Goal: Transaction & Acquisition: Purchase product/service

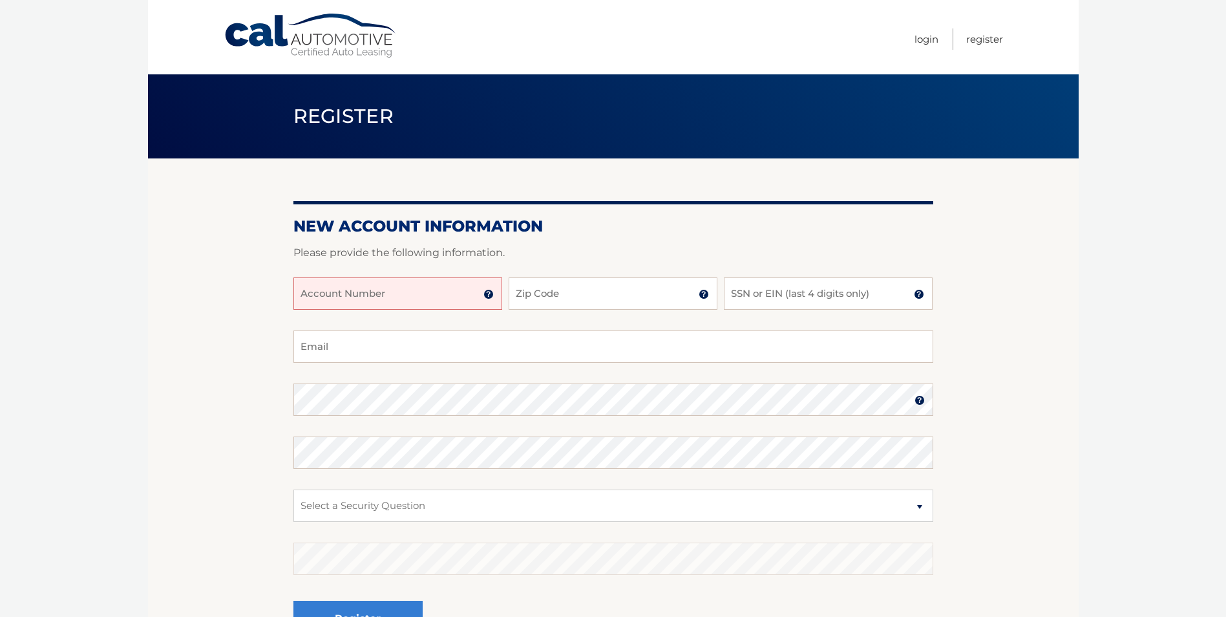
click at [403, 292] on input "Account Number" at bounding box center [398, 293] width 209 height 32
type input "44456002413"
type input "14206"
type input "4242"
click at [416, 351] on input "Email" at bounding box center [614, 346] width 640 height 32
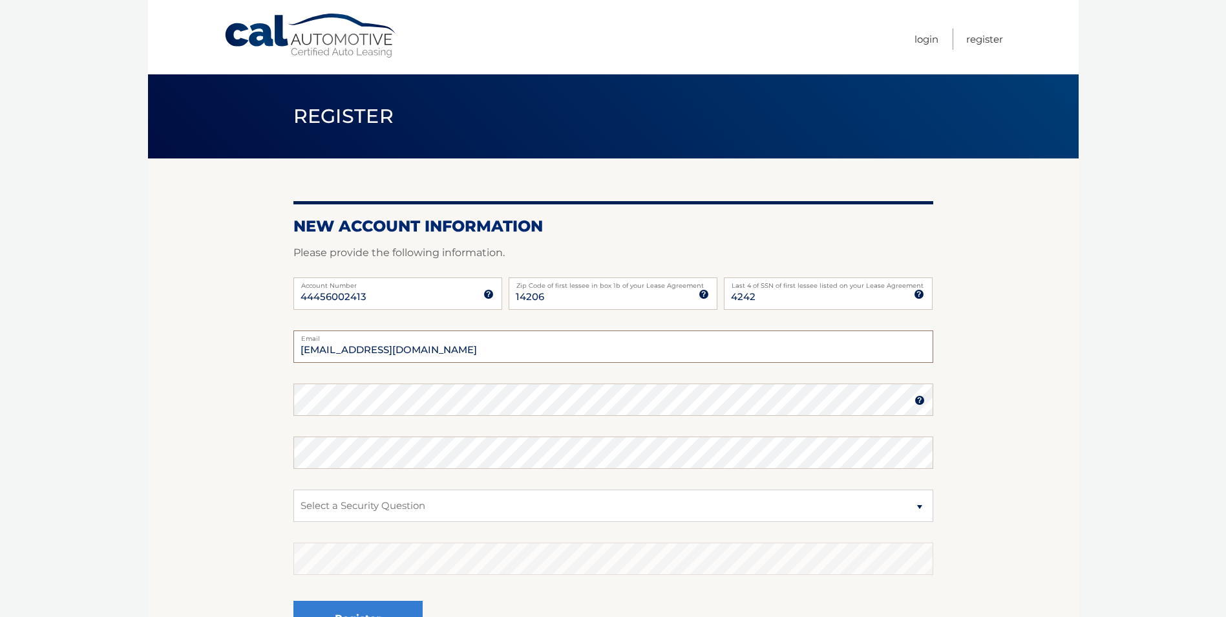
type input "dodobirdscanfly@icloud.com"
click at [530, 499] on select "Select a Security Question What was the name of your elementary school? What is…" at bounding box center [614, 505] width 640 height 32
select select "4"
click at [294, 489] on select "Select a Security Question What was the name of your elementary school? What is…" at bounding box center [614, 505] width 640 height 32
click at [421, 504] on select "Select a Security Question What was the name of your elementary school? What is…" at bounding box center [614, 505] width 640 height 32
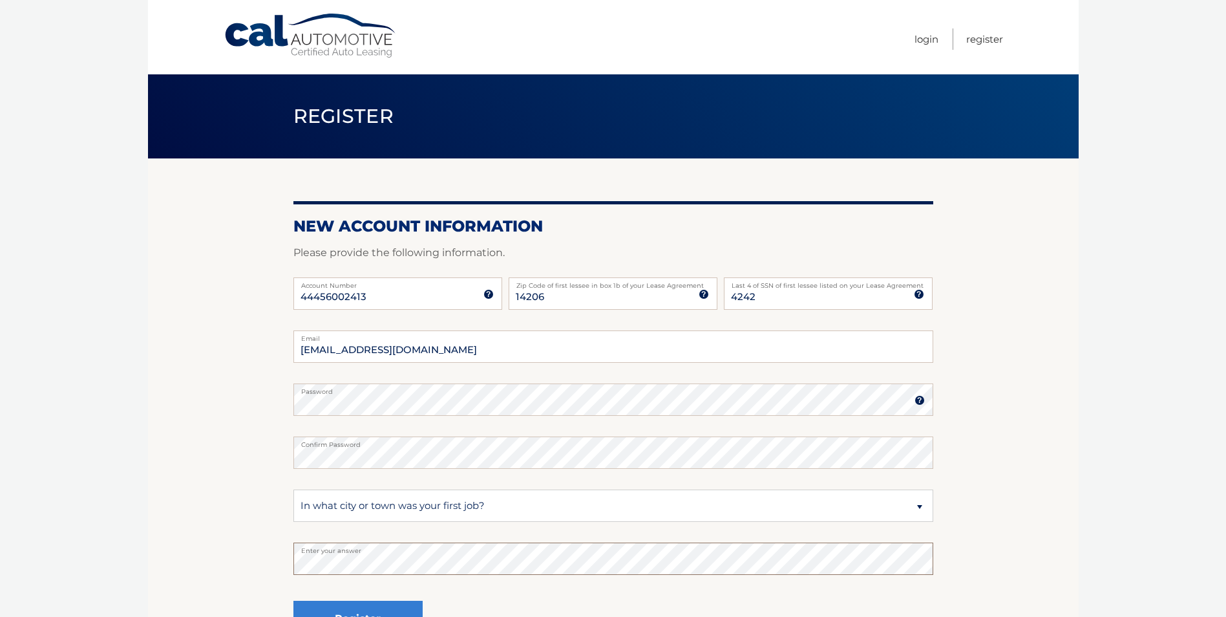
scroll to position [65, 0]
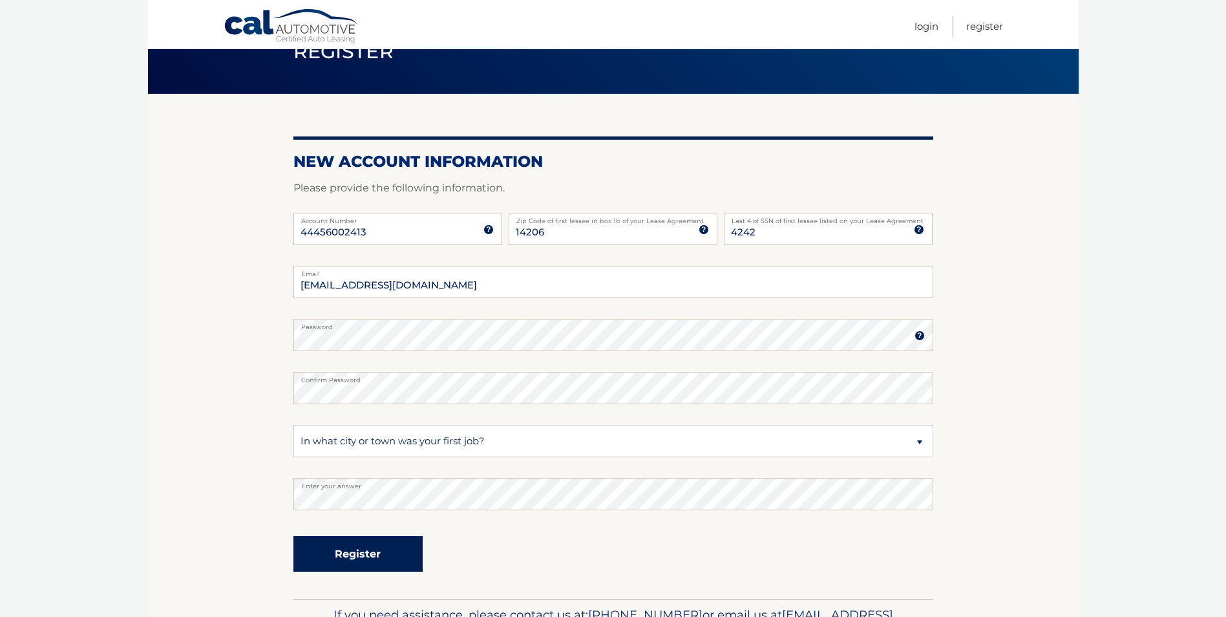
click at [367, 546] on button "Register" at bounding box center [358, 554] width 129 height 36
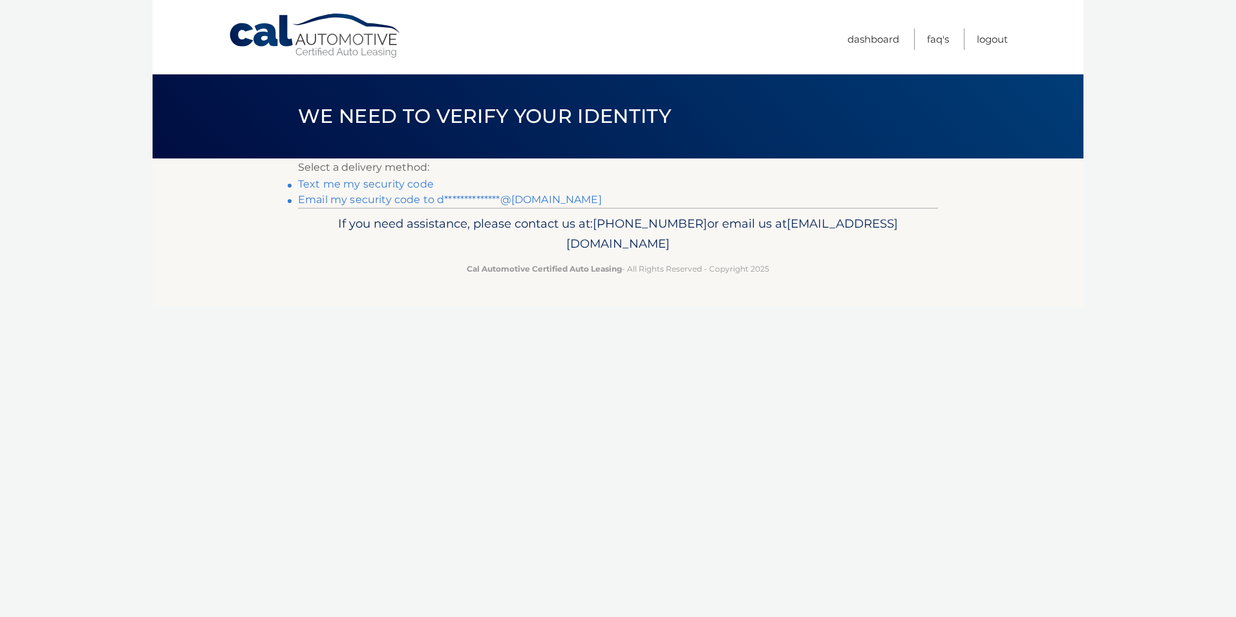
click at [356, 185] on link "Text me my security code" at bounding box center [366, 184] width 136 height 12
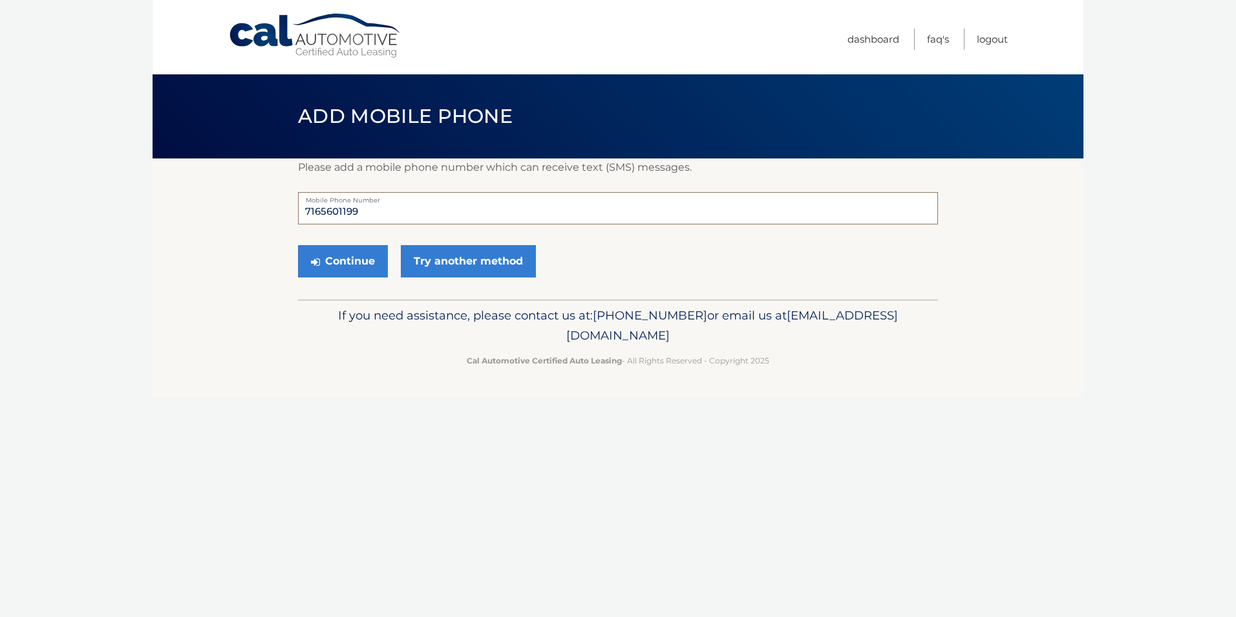
drag, startPoint x: 363, startPoint y: 213, endPoint x: 270, endPoint y: 208, distance: 93.9
click at [270, 208] on section "Please add a mobile phone number which can receive text (SMS) messages. 7165601…" at bounding box center [618, 228] width 931 height 141
click at [789, 238] on form "7165601199 Mobile Phone Number Continue Try another method" at bounding box center [618, 238] width 640 height 92
click at [436, 263] on link "Try another method" at bounding box center [468, 261] width 135 height 32
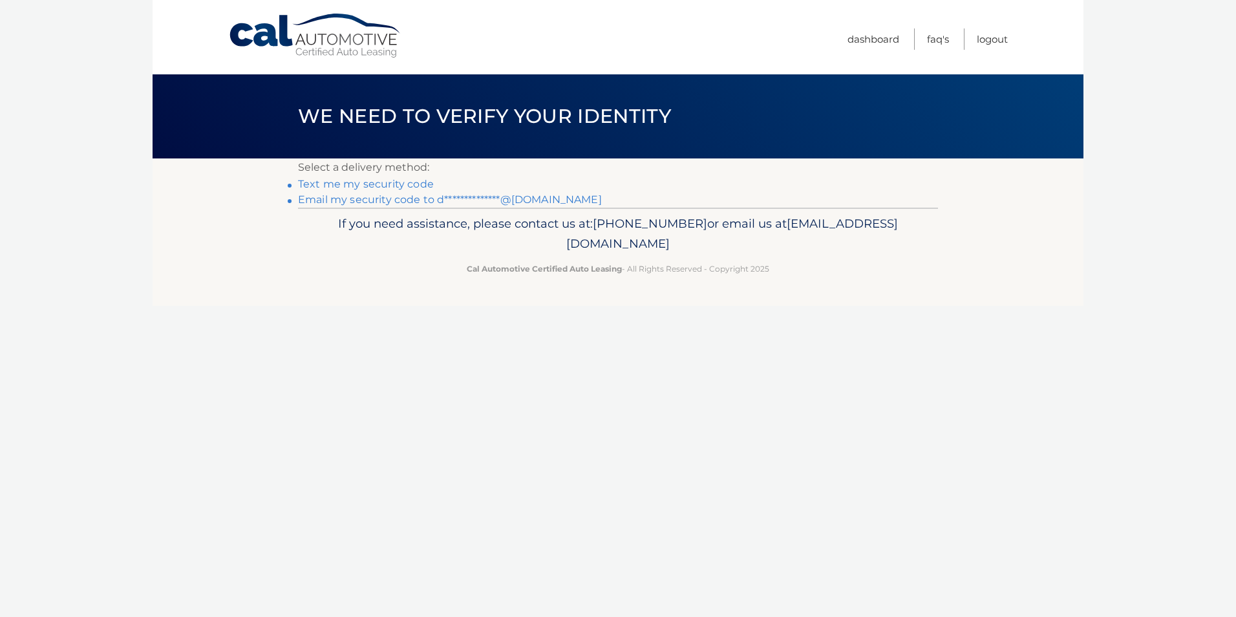
click at [354, 200] on link "**********" at bounding box center [450, 199] width 304 height 12
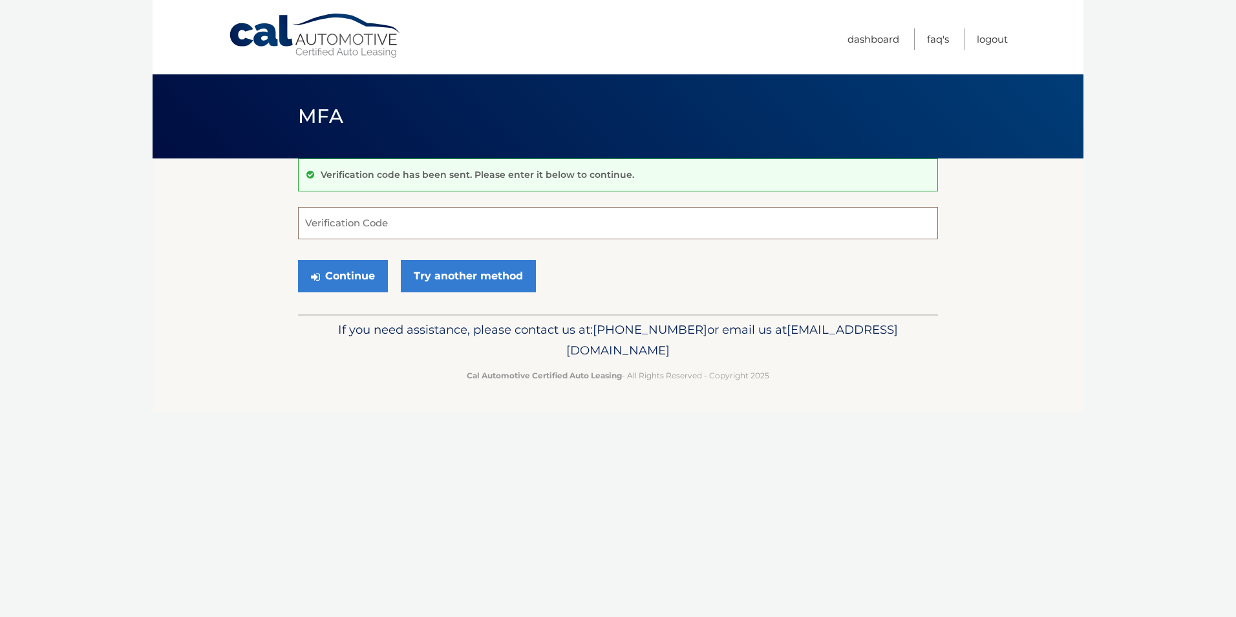
click at [343, 217] on input "Verification Code" at bounding box center [618, 223] width 640 height 32
type input "919603"
click at [313, 274] on icon "submit" at bounding box center [315, 277] width 9 height 10
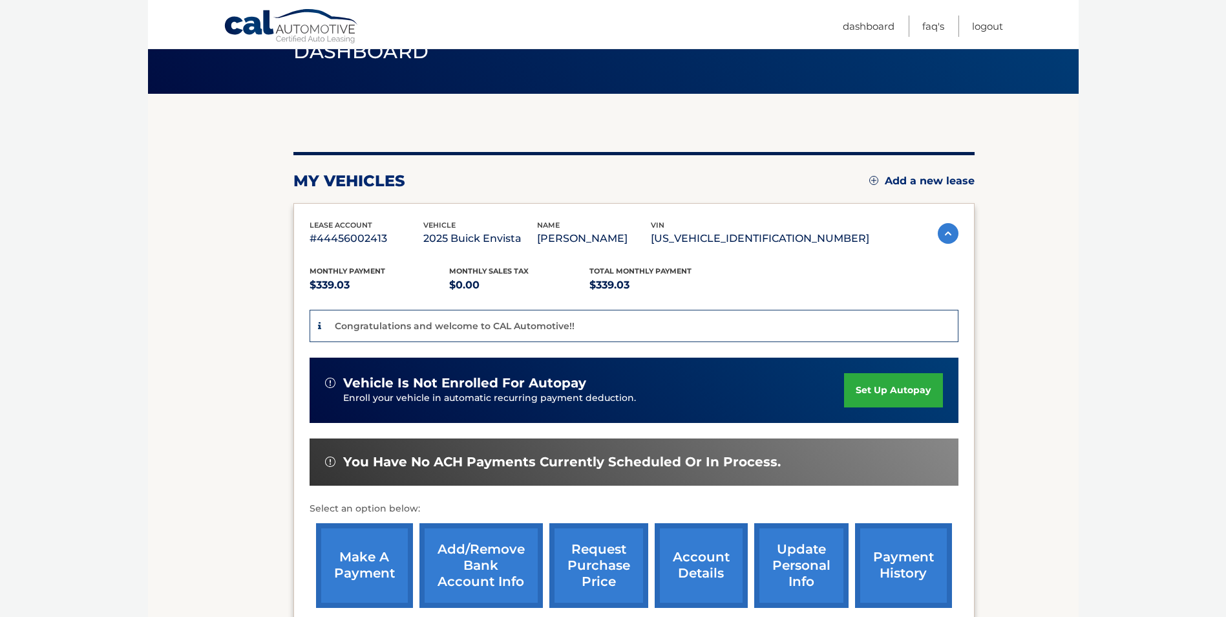
scroll to position [129, 0]
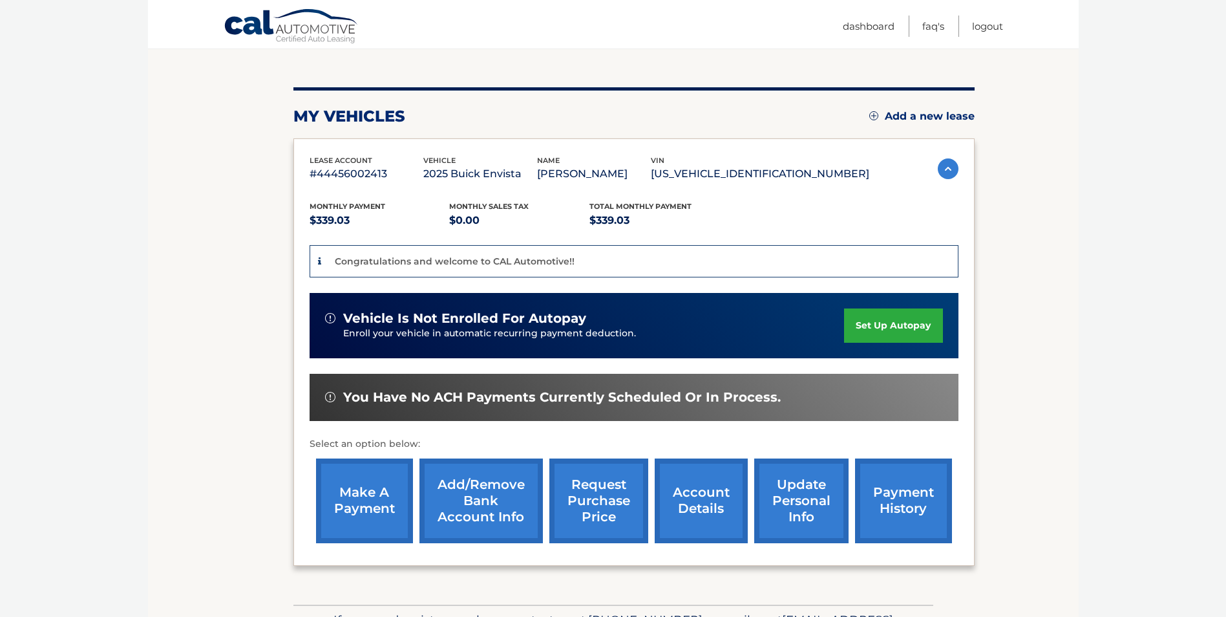
click at [369, 500] on link "make a payment" at bounding box center [364, 500] width 97 height 85
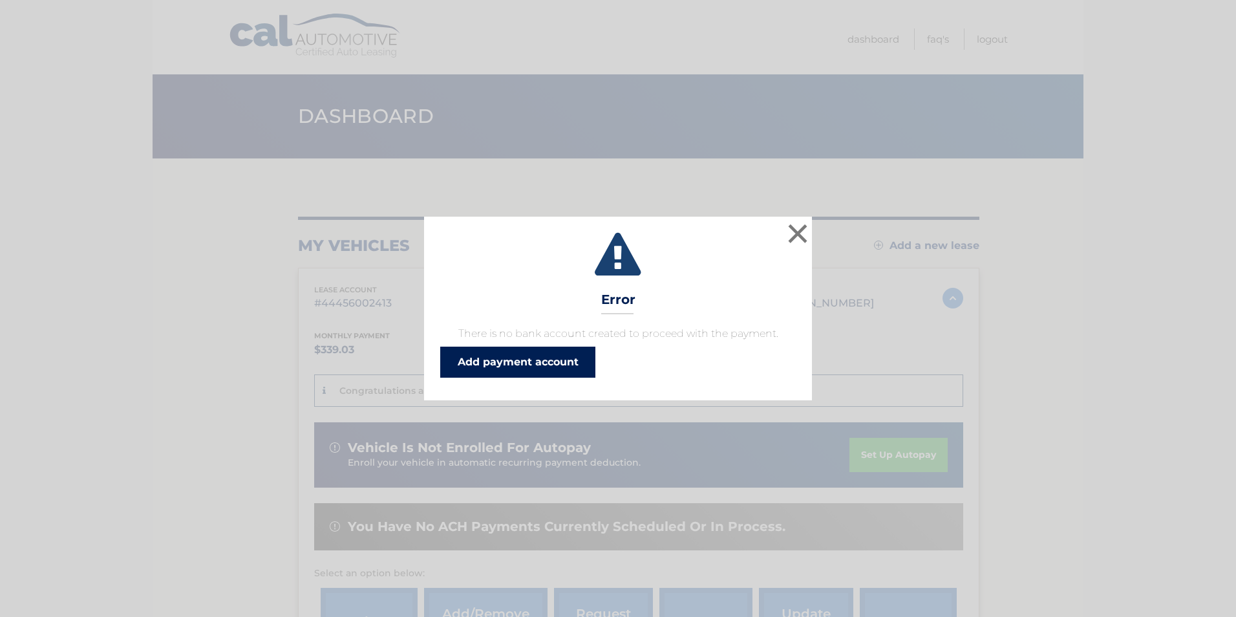
click at [552, 360] on link "Add payment account" at bounding box center [517, 362] width 155 height 31
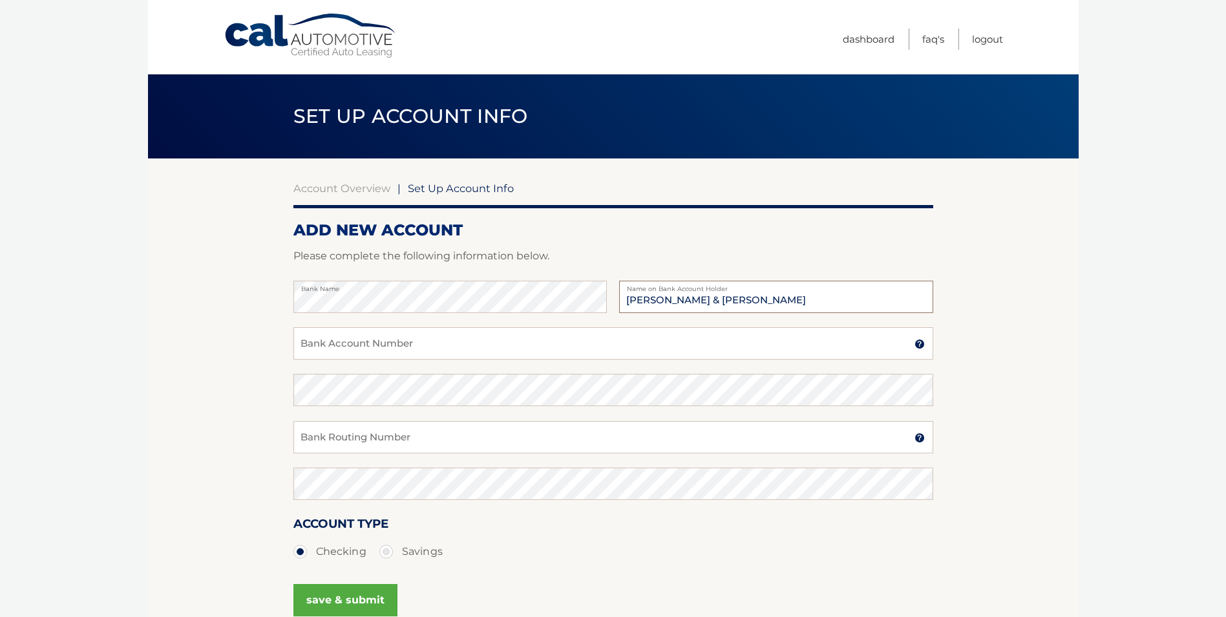
type input "[PERSON_NAME] & [PERSON_NAME]"
click at [374, 336] on input "Bank Account Number" at bounding box center [614, 343] width 640 height 32
type input "9858932578"
click at [518, 440] on input "Bank Routing Number" at bounding box center [614, 437] width 640 height 32
type input "022000046"
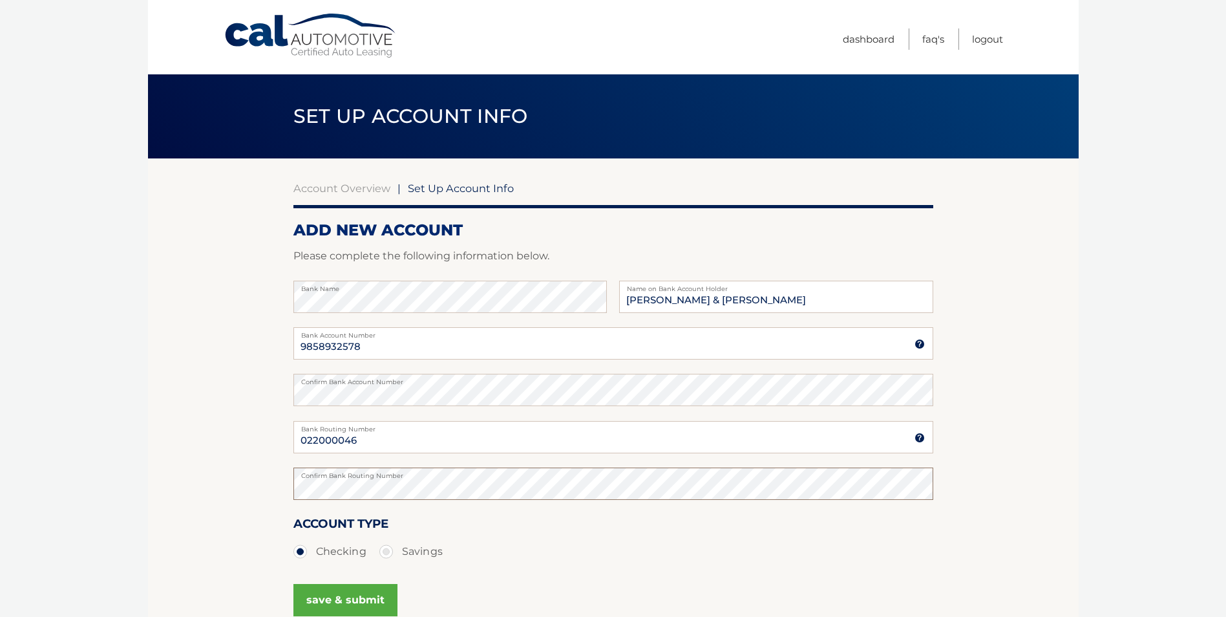
scroll to position [65, 0]
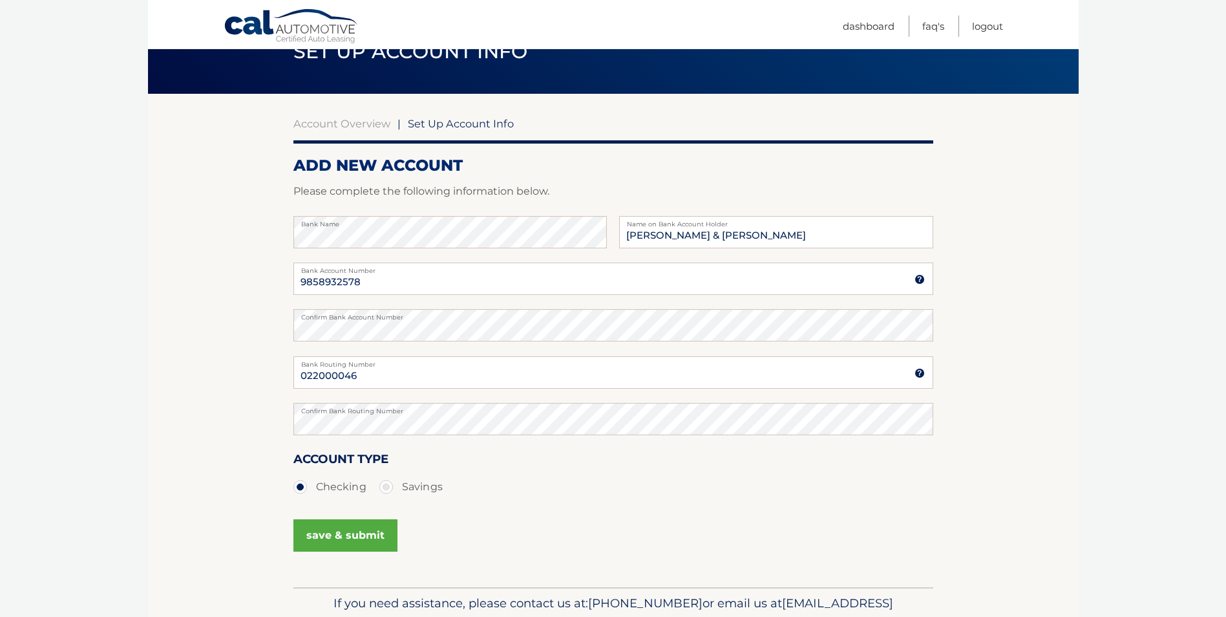
click at [371, 532] on button "save & submit" at bounding box center [346, 535] width 104 height 32
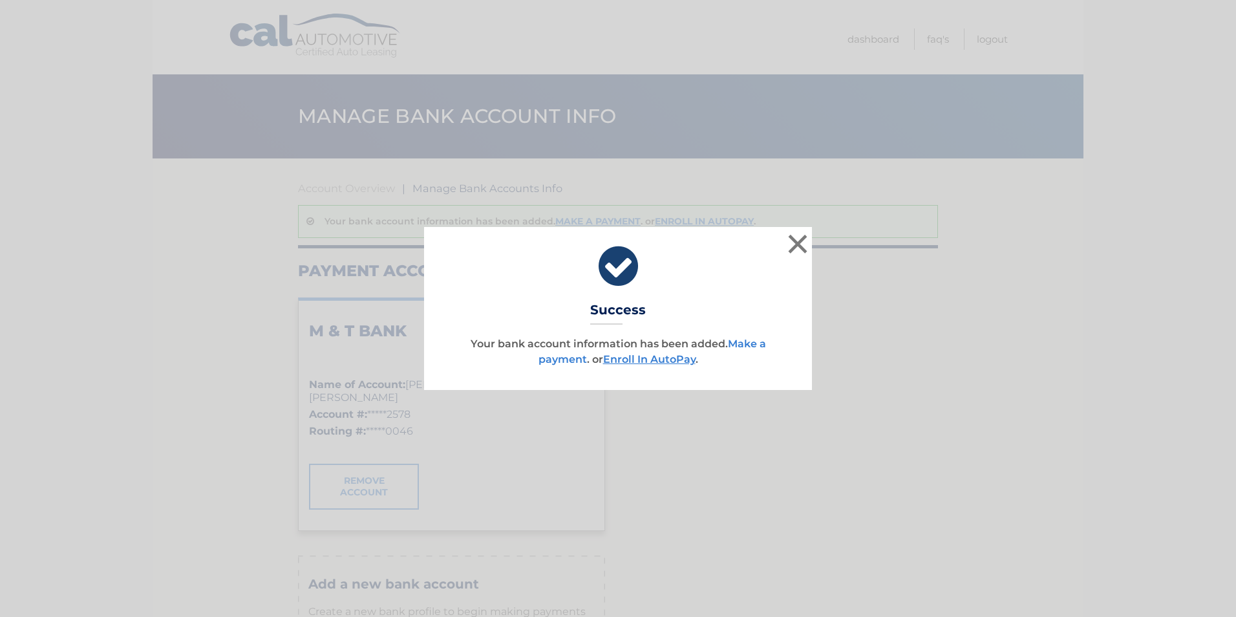
click at [747, 343] on link "Make a payment" at bounding box center [653, 351] width 228 height 28
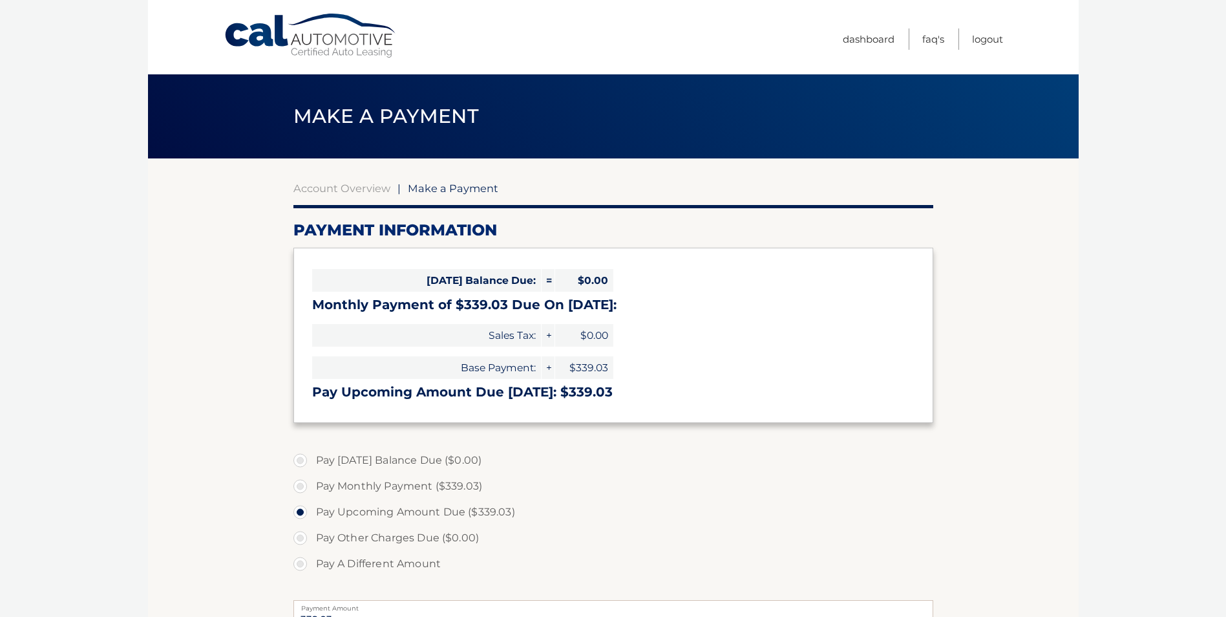
select select "MTJjYTY5MDYtMWZiZC00YzMyLThkNzMtZmM5MzRkNGY3ZDY3"
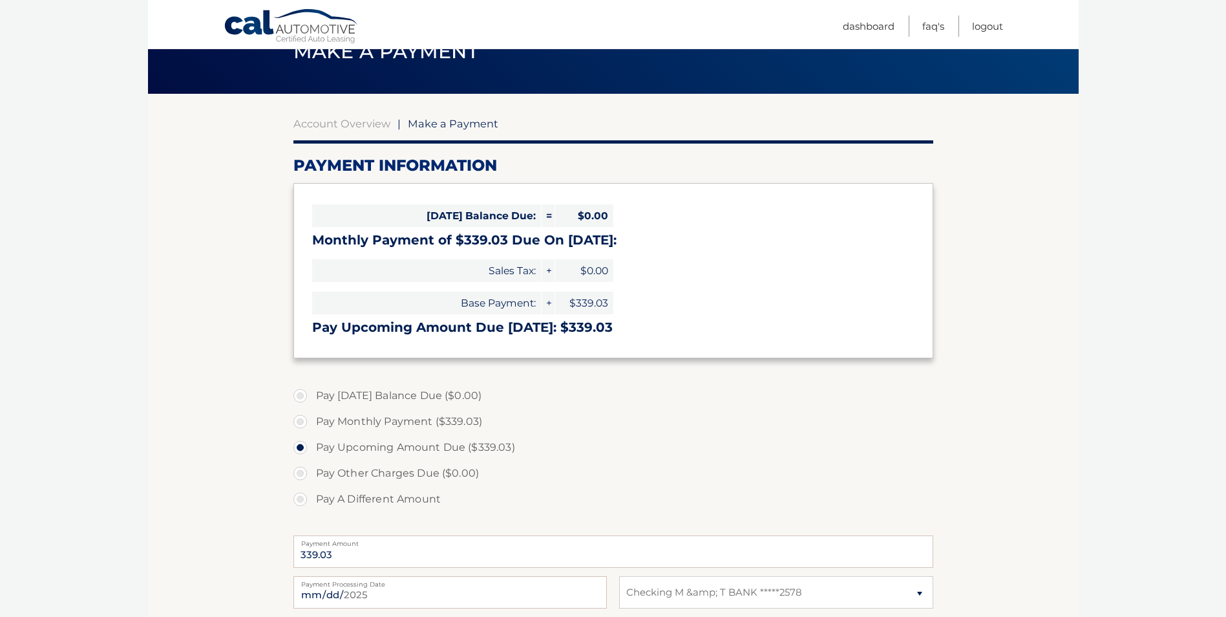
scroll to position [129, 0]
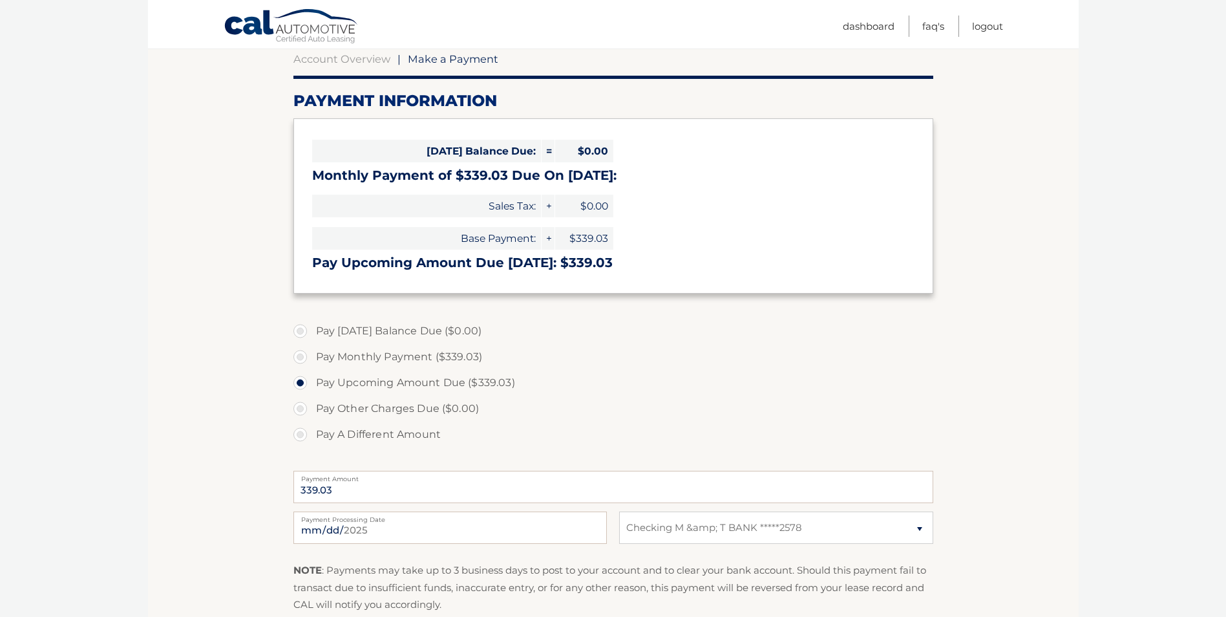
click at [305, 331] on label "Pay [DATE] Balance Due ($0.00)" at bounding box center [614, 331] width 640 height 26
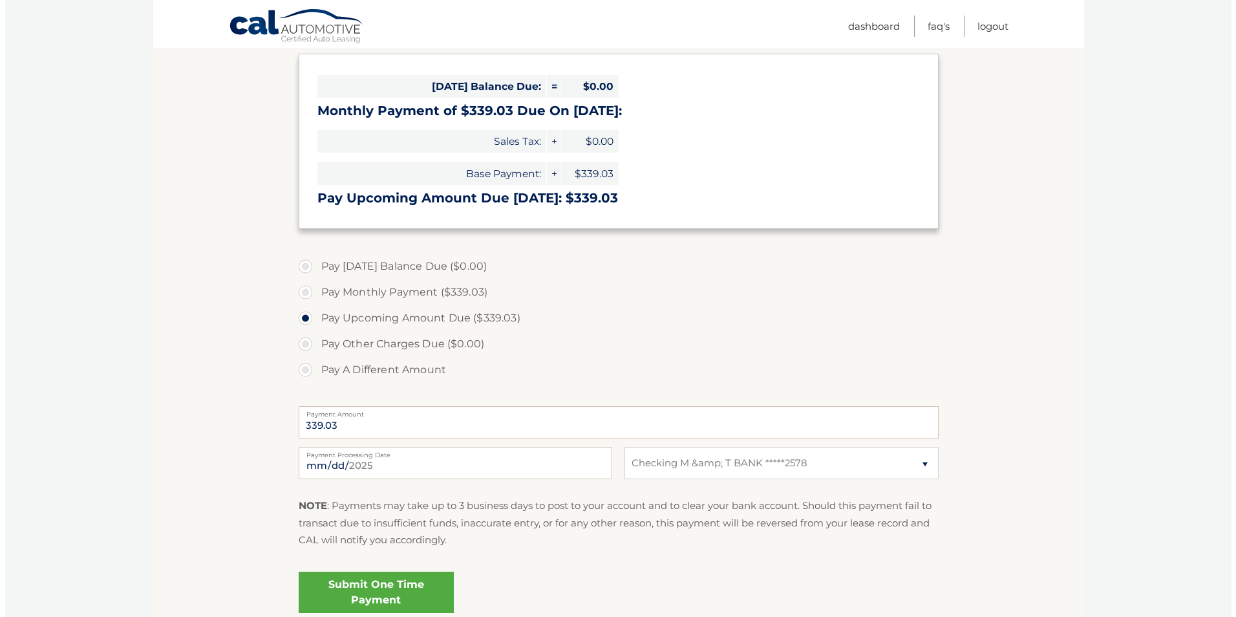
scroll to position [307, 0]
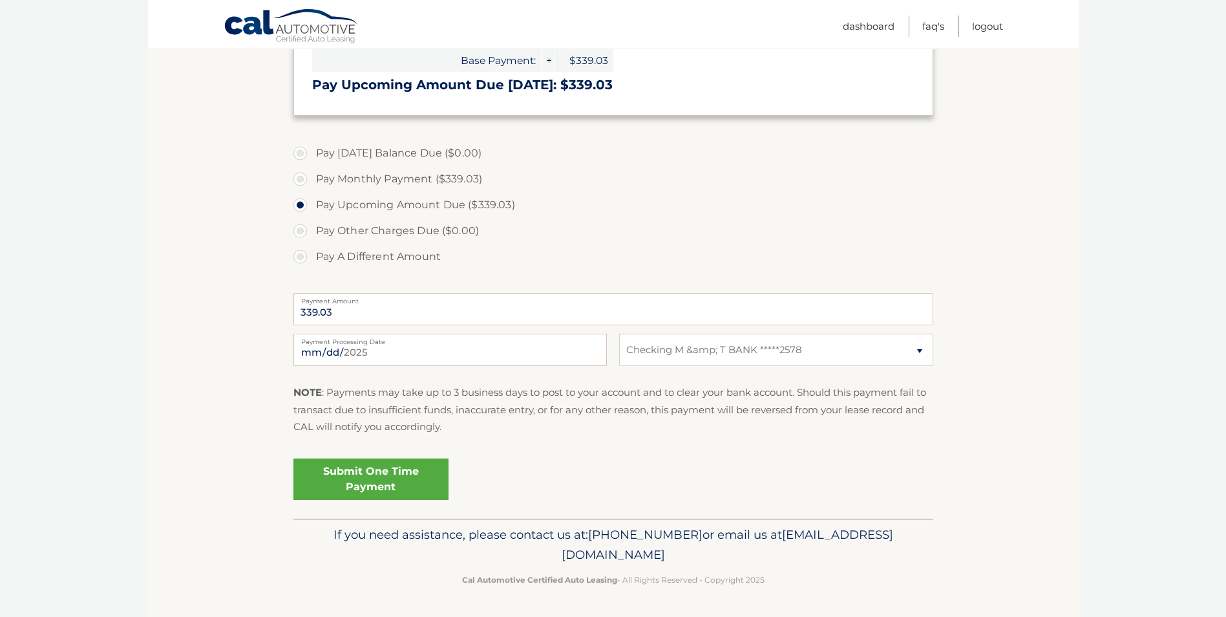
click at [417, 478] on link "Submit One Time Payment" at bounding box center [371, 478] width 155 height 41
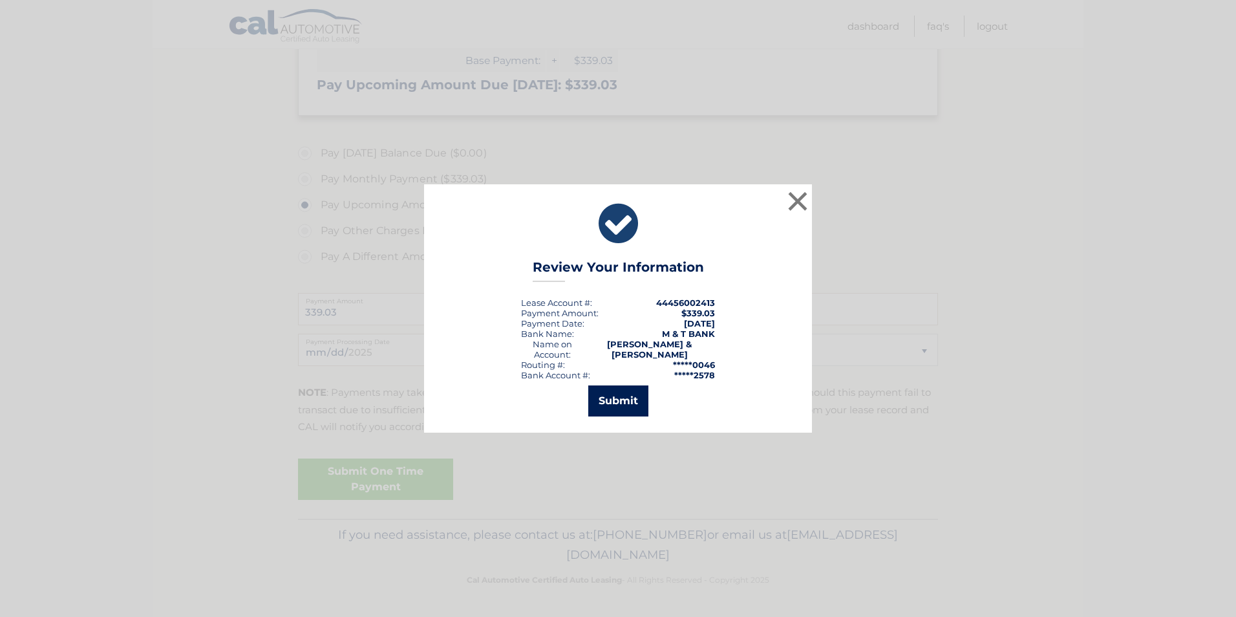
click at [639, 400] on button "Submit" at bounding box center [618, 400] width 60 height 31
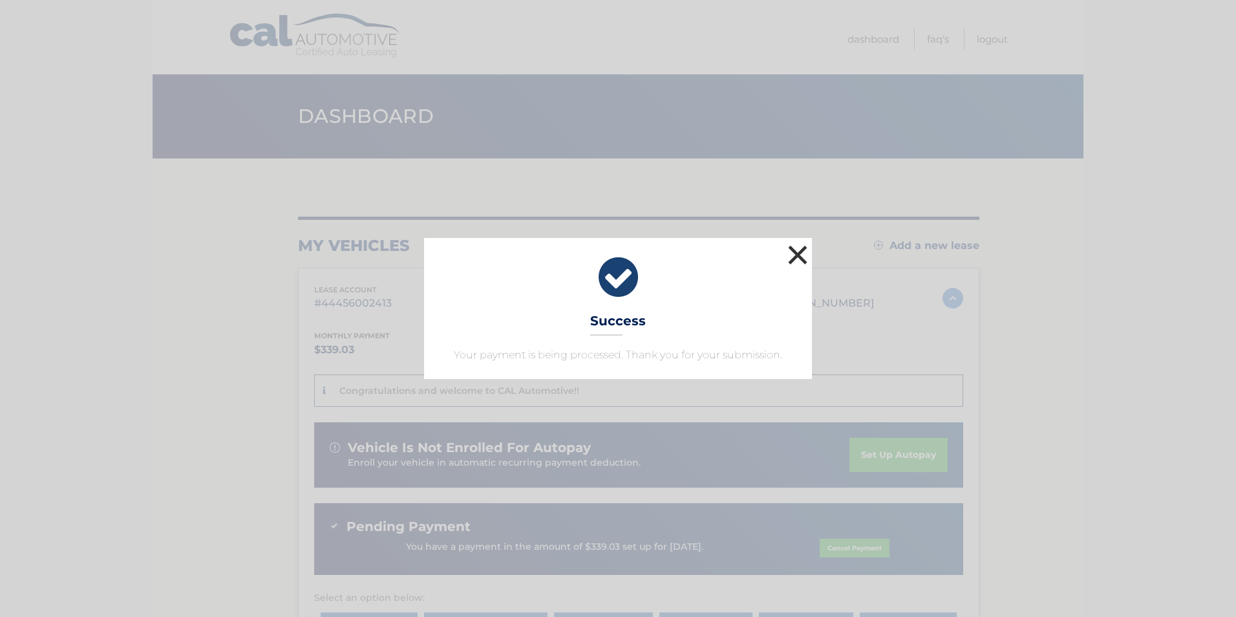
click at [798, 257] on button "×" at bounding box center [798, 255] width 26 height 26
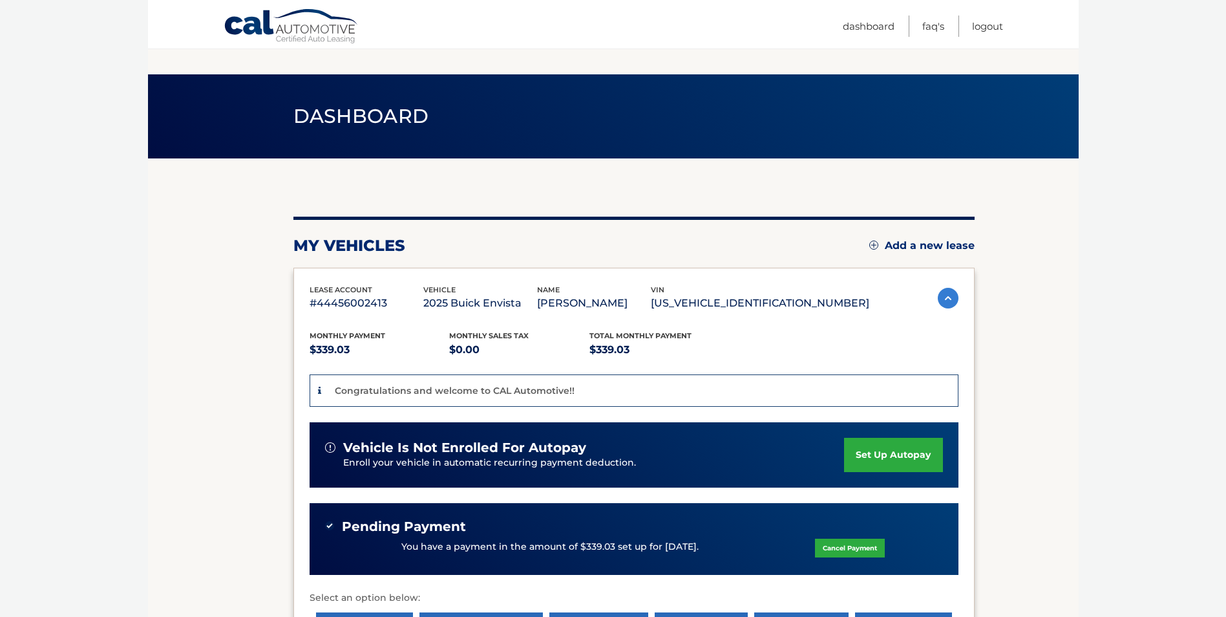
scroll to position [129, 0]
